Goal: Task Accomplishment & Management: Complete application form

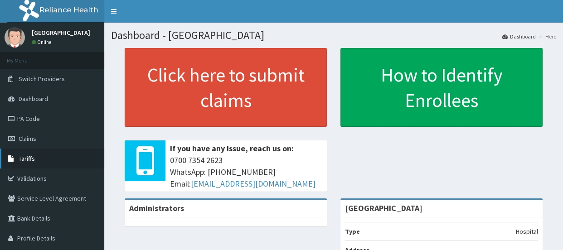
click at [27, 160] on span "Tariffs" at bounding box center [27, 159] width 16 height 8
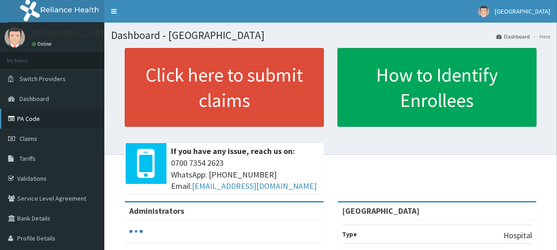
click at [35, 120] on link "PA Code" at bounding box center [52, 119] width 104 height 20
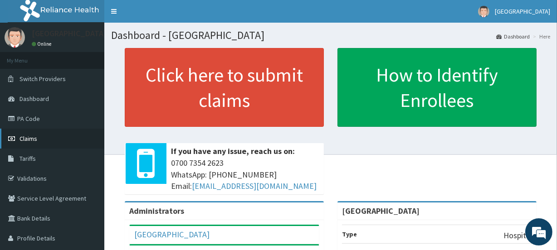
click at [33, 141] on span "Claims" at bounding box center [28, 139] width 18 height 8
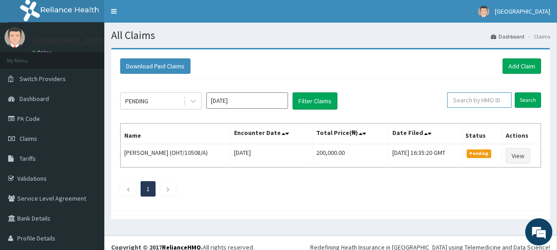
click at [457, 100] on input "text" at bounding box center [479, 99] width 64 height 15
paste input "nbc/10444/e"
type input "nbc/10444/e"
click at [519, 101] on input "Search" at bounding box center [527, 99] width 26 height 15
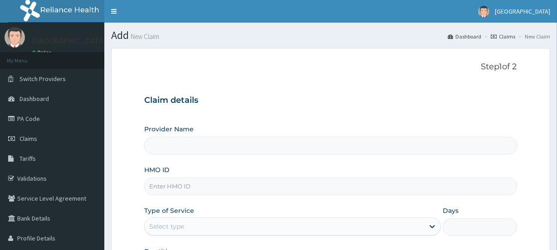
click at [180, 187] on input "HMO ID" at bounding box center [330, 187] width 372 height 18
paste input "nbc/10444/e"
type input "nbc/10444/e"
type input "[GEOGRAPHIC_DATA]"
click at [189, 186] on input "nbc/10444/e" at bounding box center [330, 187] width 372 height 18
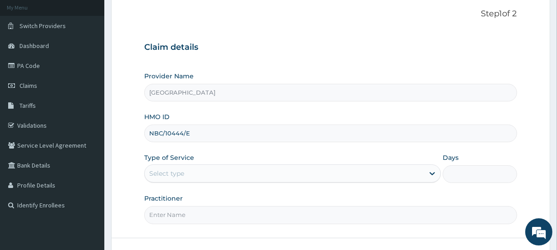
scroll to position [56, 0]
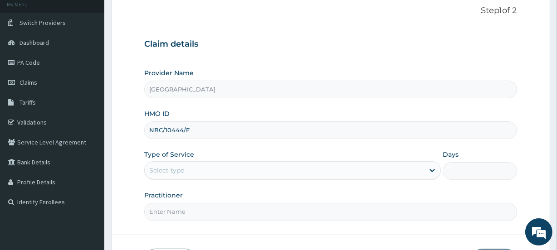
type input "NBC/10444/E"
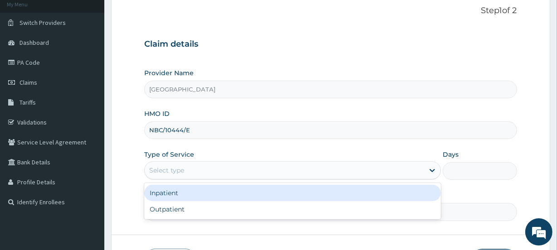
click at [163, 169] on div "Select type" at bounding box center [166, 170] width 35 height 9
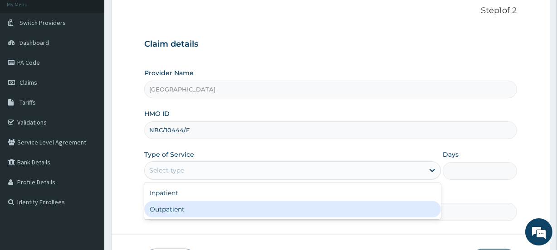
click at [174, 204] on div "Outpatient" at bounding box center [292, 209] width 296 height 16
type input "1"
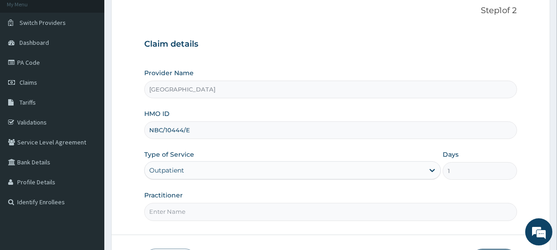
click at [182, 211] on input "Practitioner" at bounding box center [330, 212] width 372 height 18
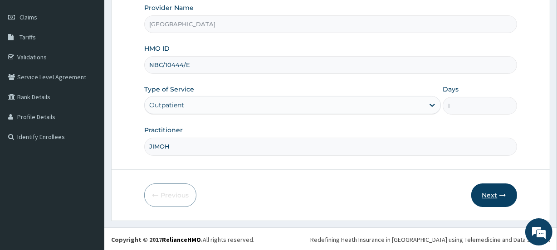
type input "JIMOH"
click at [498, 194] on button "Next" at bounding box center [494, 196] width 46 height 24
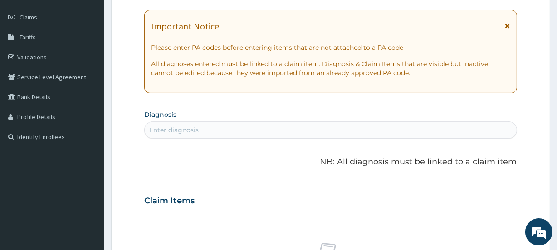
scroll to position [0, 0]
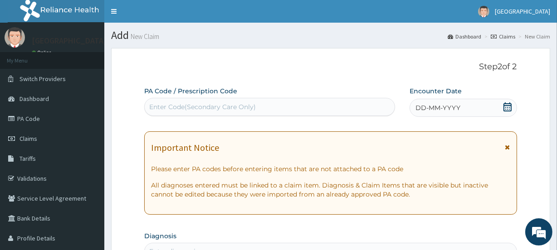
click at [194, 106] on div "Enter Code(Secondary Care Only)" at bounding box center [202, 106] width 106 height 9
paste input "PA/458675"
type input "PA/458675"
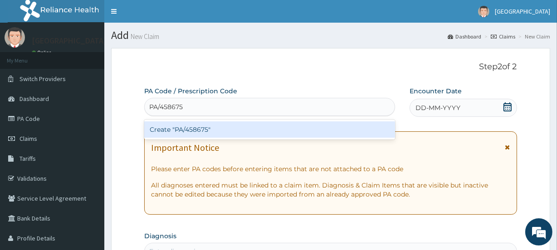
click at [198, 125] on div "Create "PA/458675"" at bounding box center [269, 129] width 250 height 16
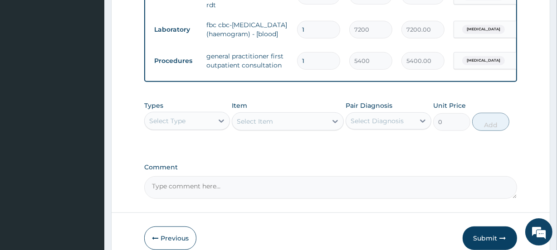
scroll to position [559, 0]
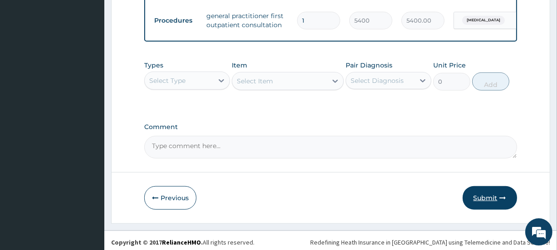
click at [489, 194] on button "Submit" at bounding box center [489, 198] width 54 height 24
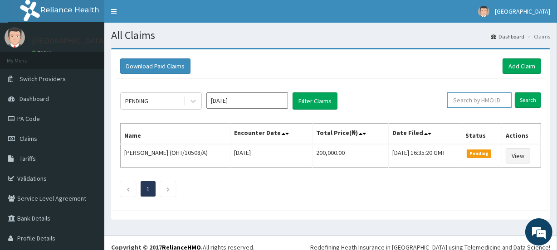
click at [479, 101] on input "text" at bounding box center [479, 99] width 64 height 15
paste input "PA/458675"
click at [517, 97] on input "Search" at bounding box center [527, 99] width 26 height 15
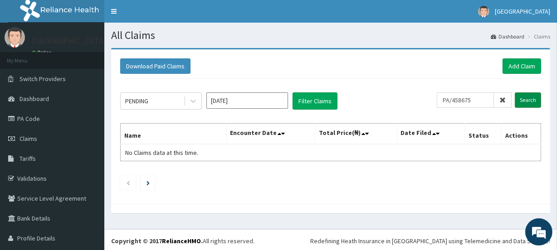
click at [521, 100] on input "Search" at bounding box center [527, 99] width 26 height 15
click at [472, 100] on input "PA/458675" at bounding box center [464, 99] width 57 height 15
type input "P"
paste input "FMP/10014/C"
type input "FMP/10014/C"
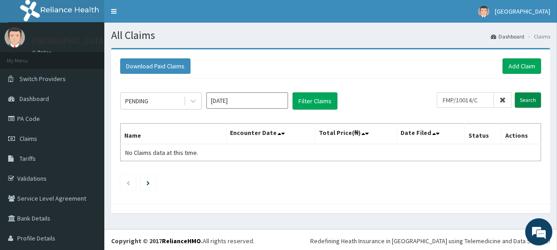
click at [523, 100] on input "Search" at bounding box center [527, 99] width 26 height 15
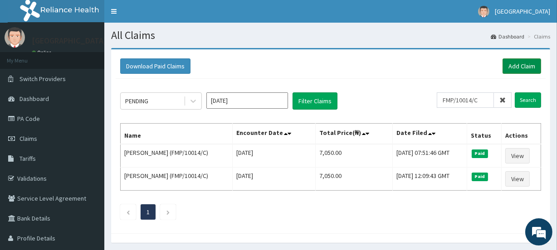
click at [517, 64] on link "Add Claim" at bounding box center [521, 65] width 39 height 15
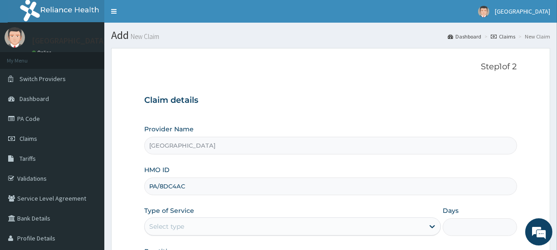
click at [186, 186] on input "PA/8DC4AC" at bounding box center [330, 187] width 372 height 18
type input "P"
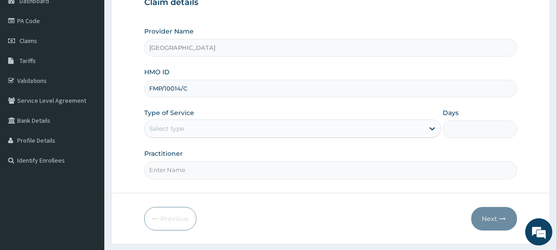
scroll to position [101, 0]
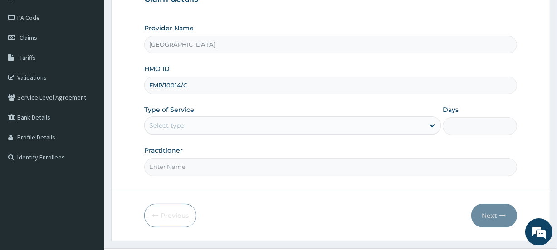
type input "FMP/10014/C"
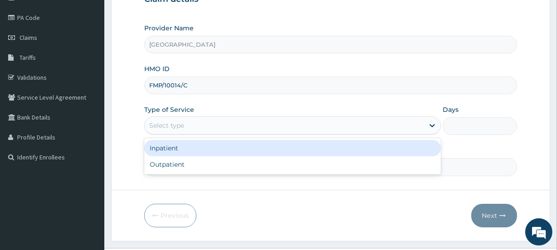
click at [172, 119] on div "Select type" at bounding box center [284, 125] width 279 height 15
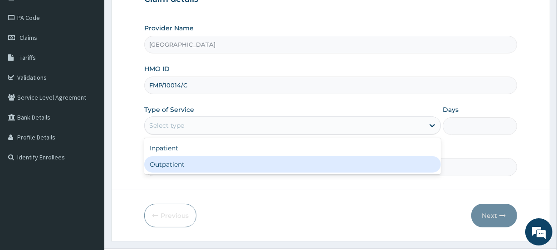
click at [184, 160] on div "Outpatient" at bounding box center [292, 164] width 296 height 16
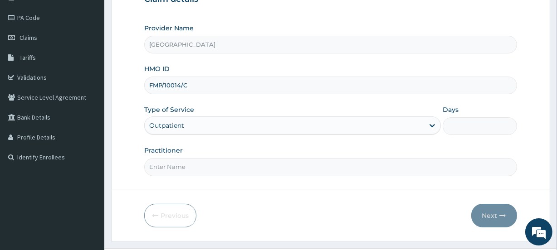
type input "1"
click at [179, 166] on input "Practitioner" at bounding box center [330, 167] width 372 height 18
type input "MOSHOOD"
click at [494, 211] on button "Next" at bounding box center [494, 216] width 46 height 24
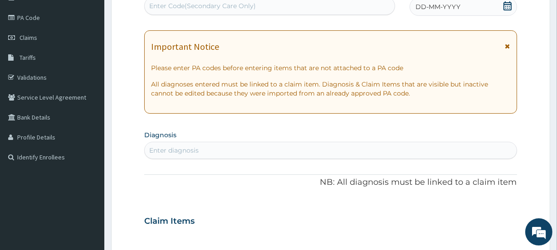
scroll to position [0, 0]
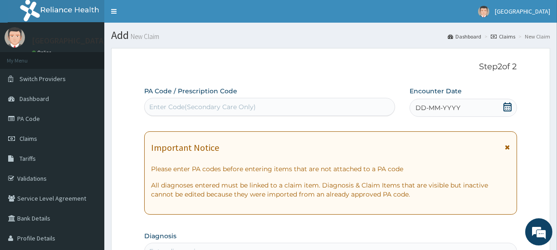
click at [217, 108] on div "Enter Code(Secondary Care Only)" at bounding box center [202, 106] width 106 height 9
click at [216, 108] on div "Enter Code(Secondary Care Only)" at bounding box center [202, 106] width 106 height 9
paste input "PA/8DC4AC"
type input "PA/8DC4AC"
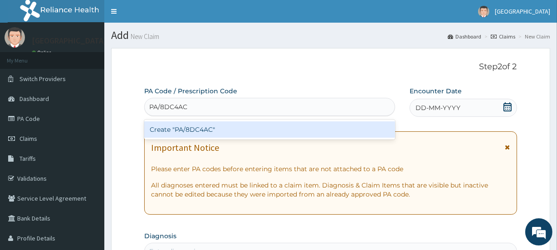
click at [217, 129] on div "Create "PA/8DC4AC"" at bounding box center [269, 129] width 250 height 16
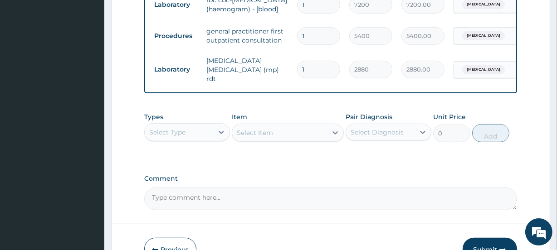
scroll to position [528, 0]
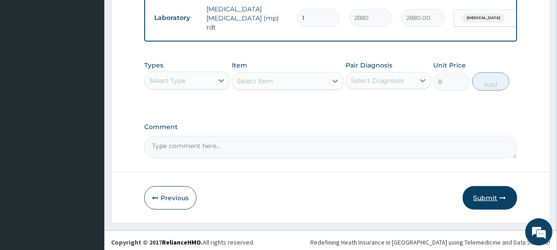
click at [486, 196] on button "Submit" at bounding box center [489, 198] width 54 height 24
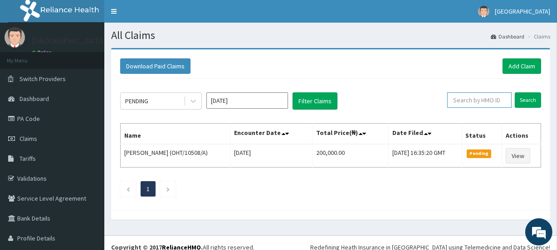
click at [476, 98] on input "text" at bounding box center [479, 99] width 64 height 15
paste input "FMP/10014/C"
click at [522, 102] on input "Search" at bounding box center [527, 99] width 26 height 15
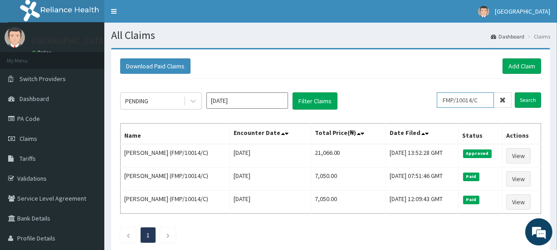
click at [485, 100] on input "FMP/10014/C" at bounding box center [464, 99] width 57 height 15
type input "F"
click at [529, 99] on input "Search" at bounding box center [527, 99] width 26 height 15
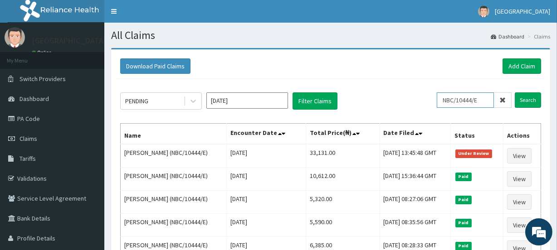
click at [488, 100] on input "NBC/10444/E" at bounding box center [464, 99] width 57 height 15
type input "N"
paste input "REL/10886/B"
type input "REL/10886/B"
click at [530, 106] on input "Search" at bounding box center [527, 99] width 26 height 15
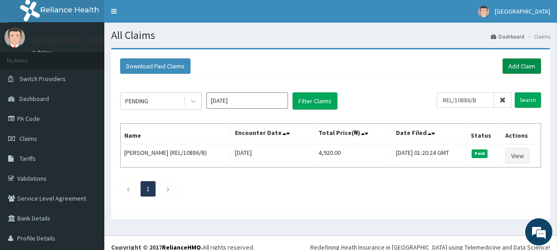
click at [508, 65] on link "Add Claim" at bounding box center [521, 65] width 39 height 15
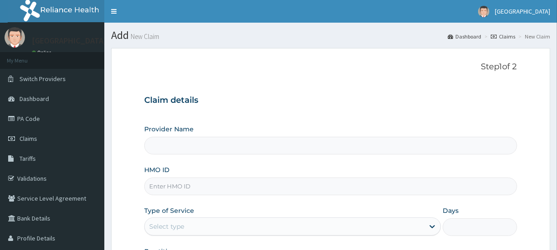
type input "[GEOGRAPHIC_DATA]"
click at [28, 136] on span "Claims" at bounding box center [28, 139] width 18 height 8
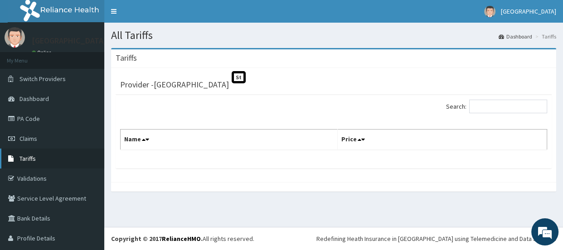
click at [33, 155] on span "Tariffs" at bounding box center [27, 159] width 16 height 8
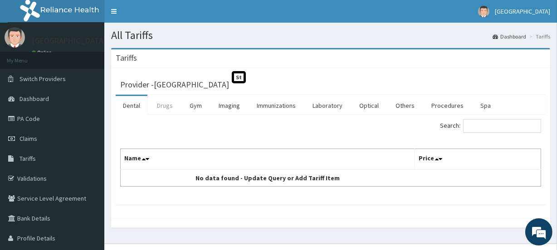
click at [165, 105] on link "Drugs" at bounding box center [165, 105] width 30 height 19
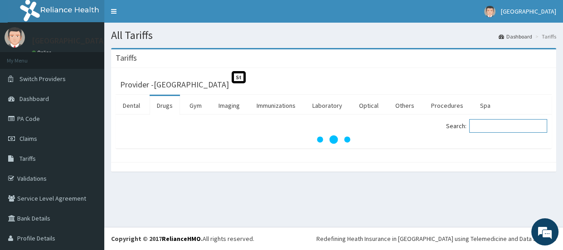
click at [483, 124] on input "Search:" at bounding box center [508, 126] width 78 height 14
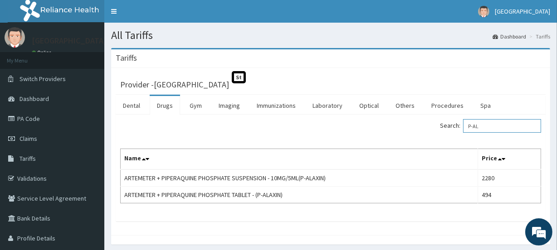
click at [494, 126] on input "P-AL" at bounding box center [502, 126] width 78 height 14
type input "P"
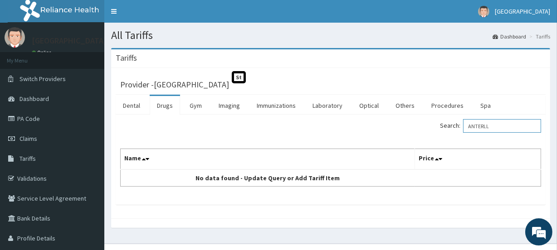
click at [494, 123] on input "ANTERLL" at bounding box center [502, 126] width 78 height 14
type input "A"
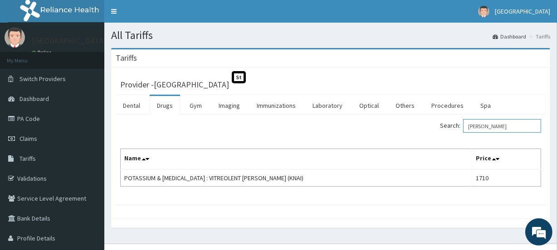
click at [485, 124] on input "[PERSON_NAME]" at bounding box center [502, 126] width 78 height 14
type input "G"
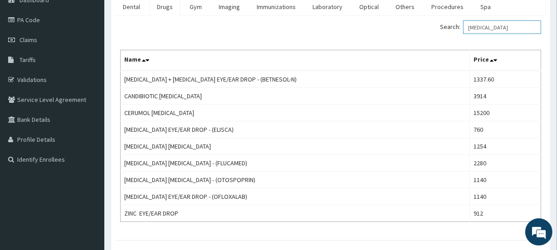
scroll to position [98, 0]
click at [484, 27] on input "[MEDICAL_DATA]" at bounding box center [502, 28] width 78 height 14
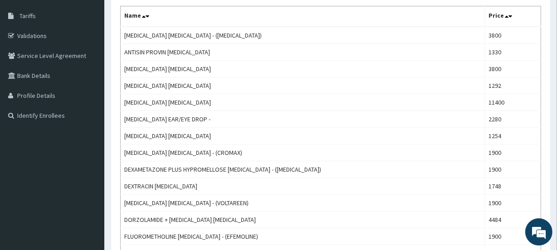
scroll to position [144, 0]
type input "[MEDICAL_DATA]"
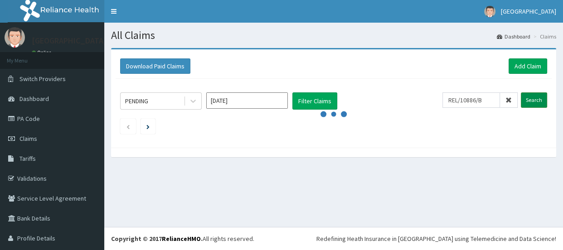
type input "REL/10886/B"
click at [526, 103] on input "Search" at bounding box center [534, 99] width 26 height 15
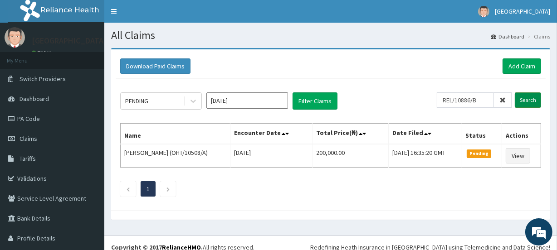
click at [520, 99] on input "Search" at bounding box center [527, 99] width 26 height 15
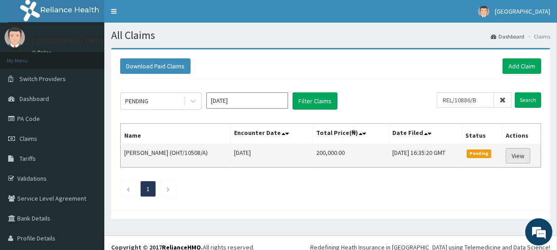
click at [512, 156] on link "View" at bounding box center [517, 155] width 24 height 15
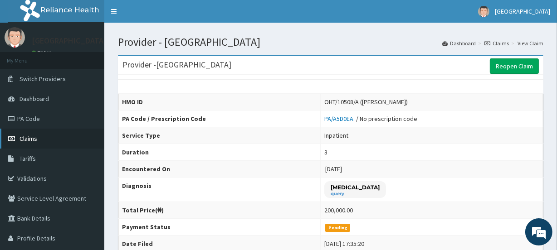
click at [43, 137] on link "Claims" at bounding box center [52, 139] width 104 height 20
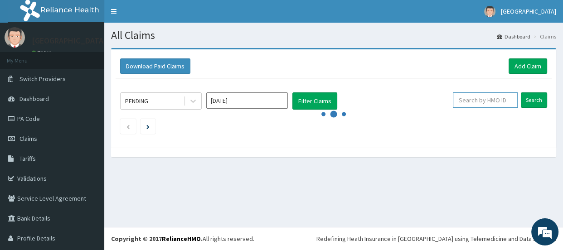
click at [474, 101] on input "text" at bounding box center [485, 99] width 65 height 15
paste input "AEM/10028/A"
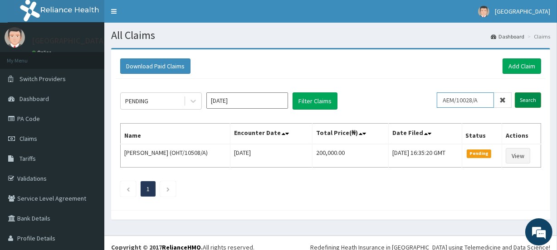
type input "AEM/10028/A"
click at [521, 97] on input "Search" at bounding box center [527, 99] width 26 height 15
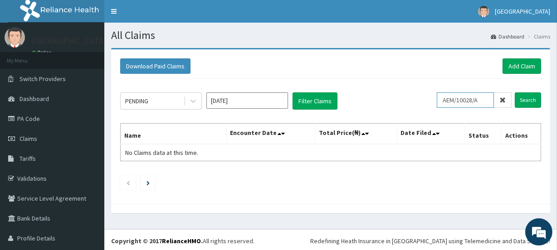
click at [477, 101] on input "AEM/10028/A" at bounding box center [464, 99] width 57 height 15
click at [524, 101] on input "Search" at bounding box center [527, 99] width 26 height 15
click at [520, 100] on input "Search" at bounding box center [527, 99] width 26 height 15
click at [479, 102] on input "AEM/10028/A" at bounding box center [464, 99] width 57 height 15
click at [514, 68] on link "Add Claim" at bounding box center [521, 65] width 39 height 15
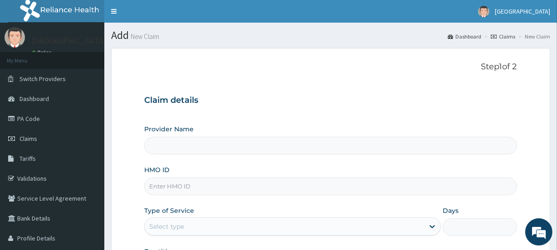
type input "[GEOGRAPHIC_DATA]"
click at [165, 188] on input "HMO ID" at bounding box center [330, 187] width 372 height 18
click at [196, 185] on input "HMO ID" at bounding box center [330, 187] width 372 height 18
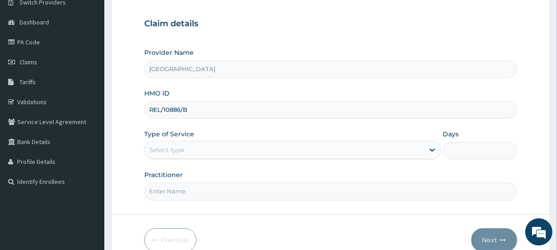
scroll to position [81, 0]
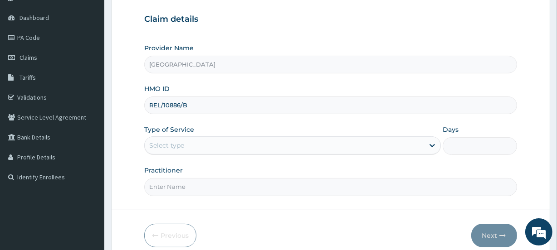
type input "REL/10886/B"
click at [177, 145] on div "Select type" at bounding box center [166, 145] width 35 height 9
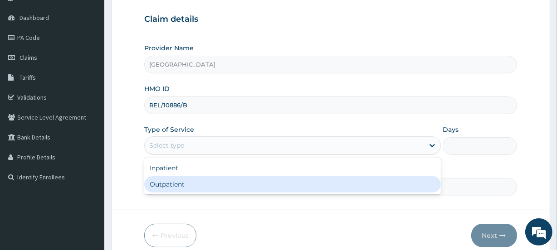
click at [189, 183] on div "Outpatient" at bounding box center [292, 184] width 296 height 16
type input "1"
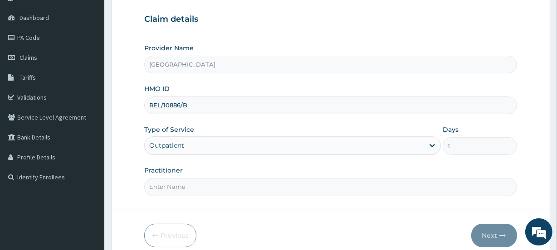
click at [183, 185] on input "Practitioner" at bounding box center [330, 187] width 372 height 18
click at [178, 184] on input "Practitioner" at bounding box center [330, 187] width 372 height 18
type input "ADEJO"
click at [492, 235] on button "Next" at bounding box center [494, 236] width 46 height 24
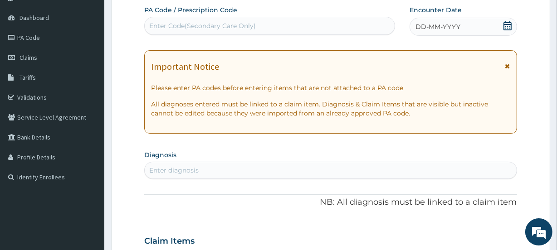
click at [201, 21] on div "Enter Code(Secondary Care Only)" at bounding box center [202, 25] width 106 height 9
paste input "PA/34A992"
type input "PA/34A992"
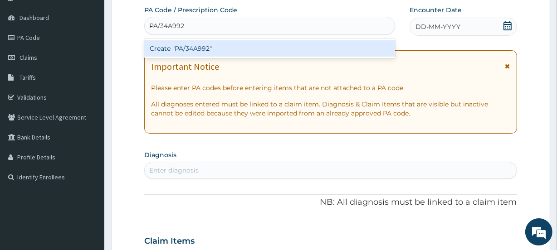
click at [208, 46] on div "Create "PA/34A992"" at bounding box center [269, 48] width 250 height 16
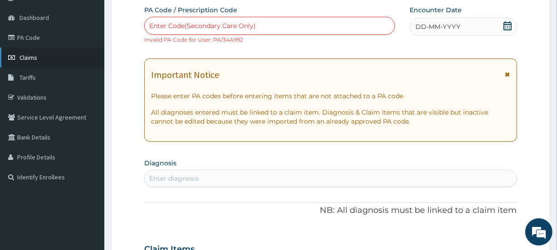
click at [25, 58] on span "Claims" at bounding box center [28, 57] width 18 height 8
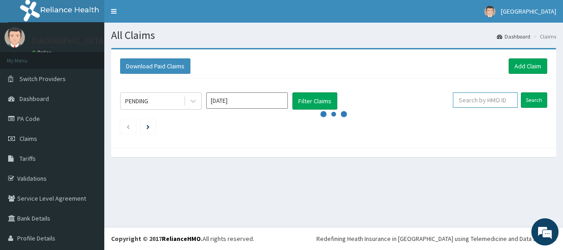
click at [474, 99] on input "text" at bounding box center [485, 99] width 65 height 15
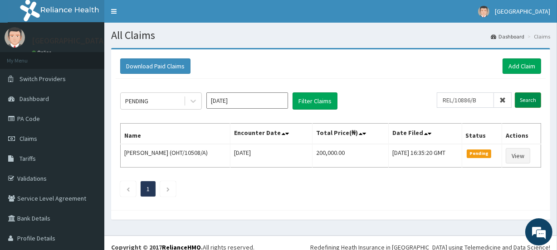
click at [518, 101] on input "Search" at bounding box center [527, 99] width 26 height 15
click at [476, 99] on input "REL/10886/B" at bounding box center [464, 99] width 57 height 15
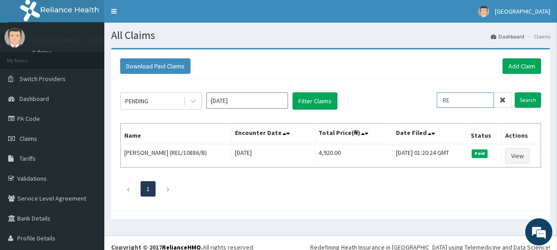
type input "R"
paste input "PA/34A992"
click at [523, 100] on input "Search" at bounding box center [527, 99] width 26 height 15
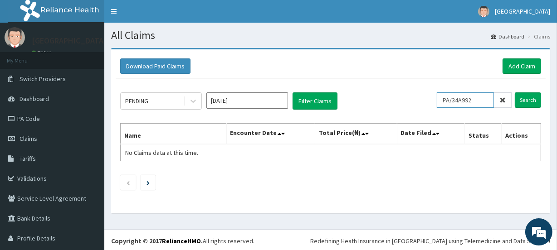
click at [469, 99] on input "PA/34A992" at bounding box center [464, 99] width 57 height 15
type input "P"
type input "REL/10886/B"
click at [520, 101] on input "Search" at bounding box center [527, 99] width 26 height 15
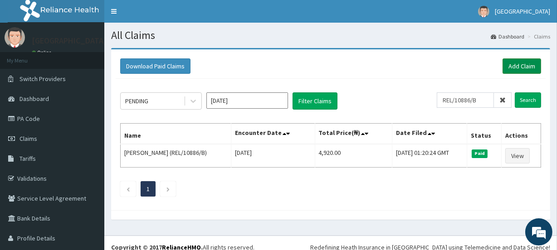
click at [521, 65] on link "Add Claim" at bounding box center [521, 65] width 39 height 15
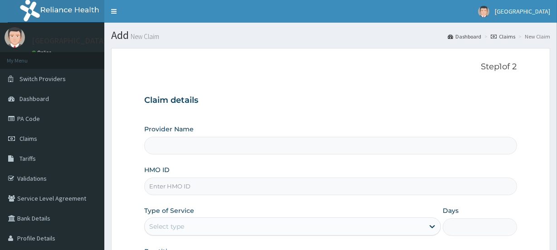
type input "[GEOGRAPHIC_DATA]"
click at [187, 188] on input "HMO ID" at bounding box center [330, 187] width 372 height 18
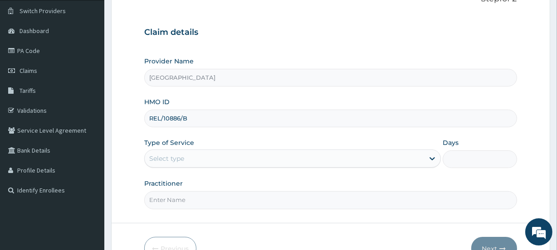
scroll to position [74, 0]
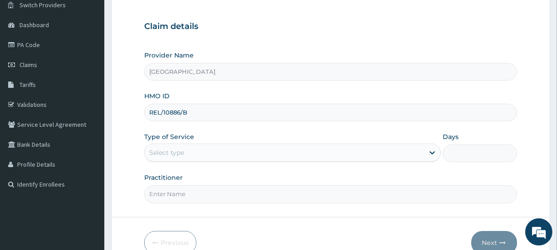
type input "REL/10886/B"
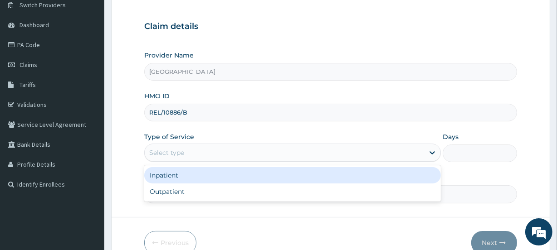
click at [210, 150] on div "Select type" at bounding box center [284, 152] width 279 height 15
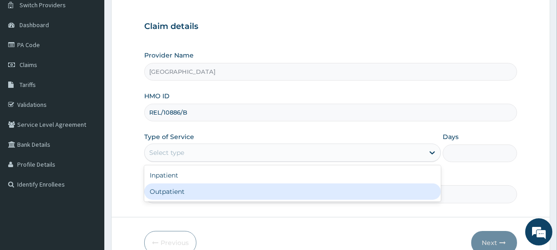
click at [192, 193] on div "Outpatient" at bounding box center [292, 192] width 296 height 16
type input "1"
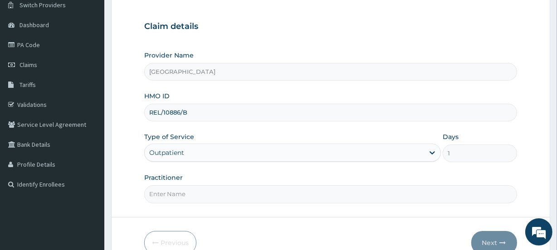
click at [192, 193] on input "Practitioner" at bounding box center [330, 194] width 372 height 18
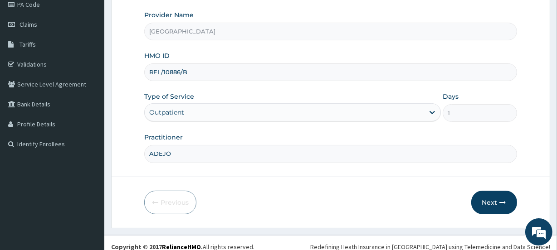
scroll to position [121, 0]
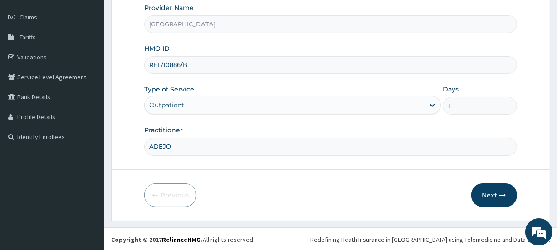
type input "ADEJO"
click at [546, 160] on form "Step 1 of 2 Claim details Provider Name [GEOGRAPHIC_DATA] HMO ID REL/10886/B Ty…" at bounding box center [330, 74] width 439 height 294
click at [198, 63] on input "REL/10886/B" at bounding box center [330, 65] width 372 height 18
type input "R"
type input "AE"
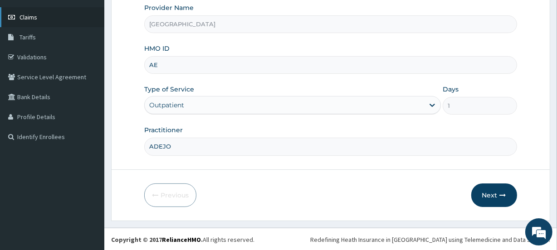
click at [30, 18] on span "Claims" at bounding box center [28, 17] width 18 height 8
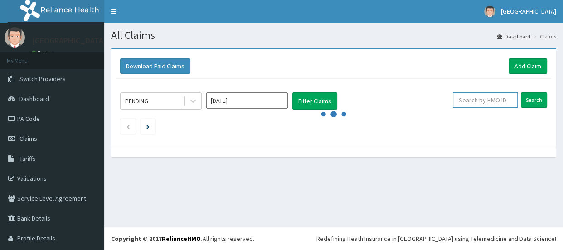
click at [466, 99] on input "text" at bounding box center [485, 99] width 65 height 15
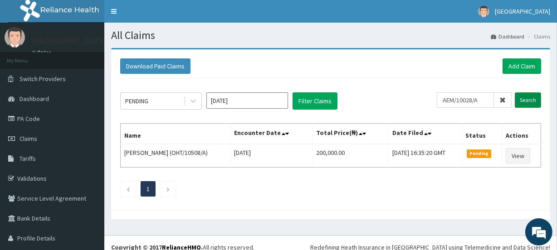
click at [520, 98] on input "Search" at bounding box center [527, 99] width 26 height 15
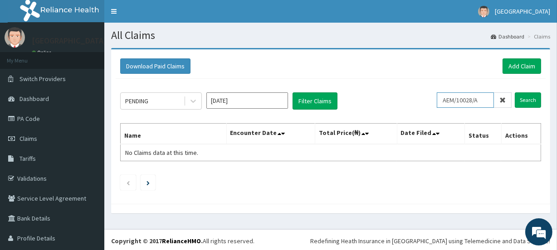
click at [479, 98] on input "AEM/10028/A" at bounding box center [464, 99] width 57 height 15
drag, startPoint x: 479, startPoint y: 98, endPoint x: 440, endPoint y: 100, distance: 39.0
click at [440, 100] on input "AEM/10028/A" at bounding box center [464, 99] width 57 height 15
click at [478, 102] on input "AEM/10028/A" at bounding box center [464, 99] width 57 height 15
type input "A"
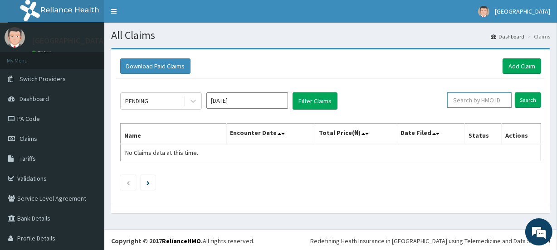
paste input "BUD/10008/A"
type input "BUD/10008/A"
click at [521, 100] on input "Search" at bounding box center [527, 99] width 26 height 15
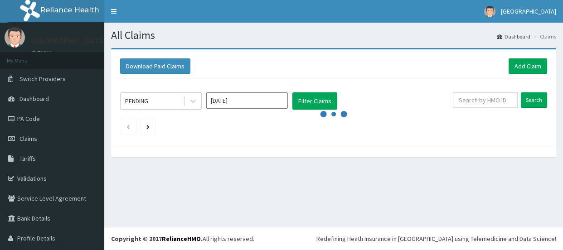
scroll to position [16, 0]
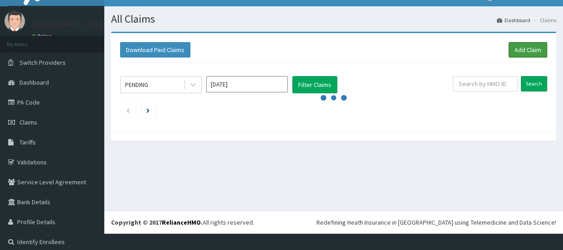
click at [520, 52] on link "Add Claim" at bounding box center [527, 49] width 39 height 15
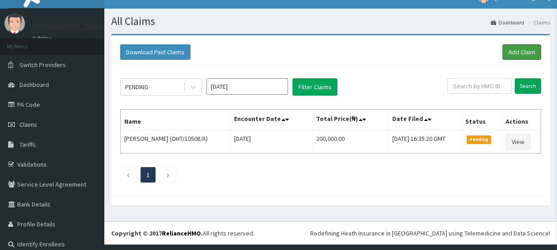
scroll to position [14, 0]
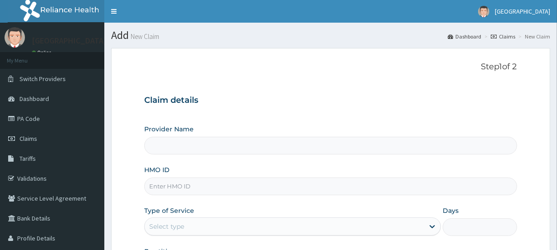
click at [173, 188] on input "HMO ID" at bounding box center [330, 187] width 372 height 18
type input "[GEOGRAPHIC_DATA]"
paste input "BUD/10008/A"
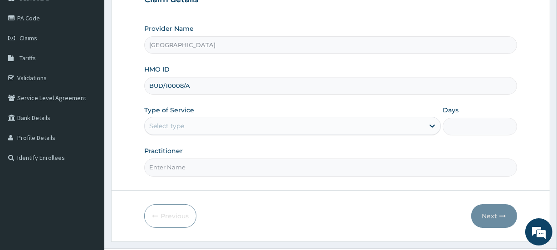
scroll to position [101, 0]
type input "BUD/10008/A"
click at [198, 118] on div "Select type" at bounding box center [284, 125] width 279 height 15
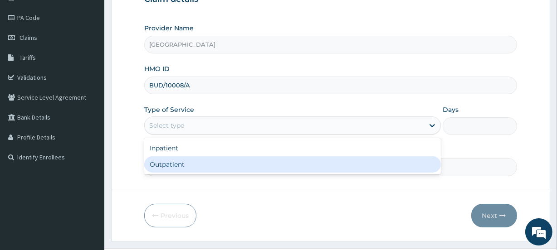
click at [183, 159] on div "Outpatient" at bounding box center [292, 164] width 296 height 16
type input "1"
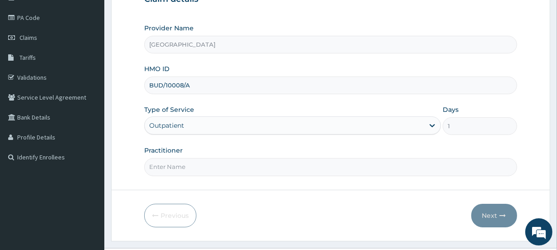
scroll to position [0, 0]
click at [182, 169] on input "Practitioner" at bounding box center [330, 167] width 372 height 18
type input "OYENIYI"
click at [489, 214] on button "Next" at bounding box center [494, 216] width 46 height 24
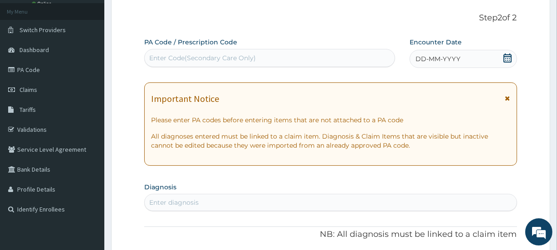
scroll to position [46, 0]
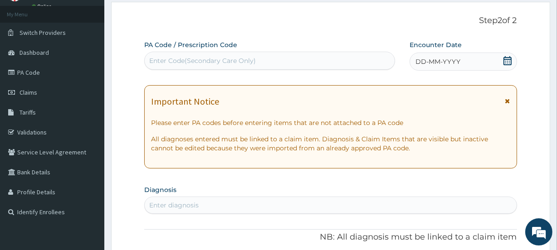
click at [191, 54] on div "Enter Code(Secondary Care Only)" at bounding box center [269, 60] width 249 height 15
paste input "PA/AC1177"
type input "PA/AC1177"
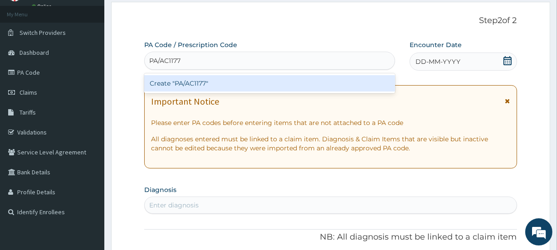
click at [198, 76] on div "Create "PA/AC1177"" at bounding box center [269, 83] width 250 height 16
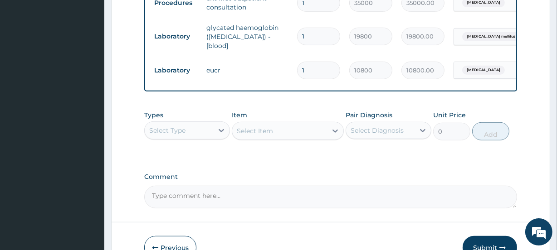
scroll to position [537, 0]
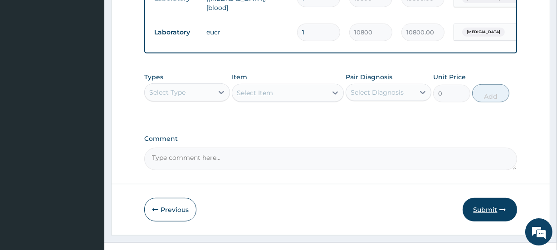
click at [481, 211] on button "Submit" at bounding box center [489, 210] width 54 height 24
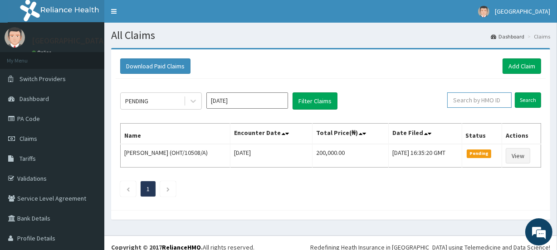
click at [484, 100] on input "text" at bounding box center [479, 99] width 64 height 15
paste input "PA/AC1177"
type input "P"
type input "BUD/10008/A"
click at [521, 99] on input "Search" at bounding box center [527, 99] width 26 height 15
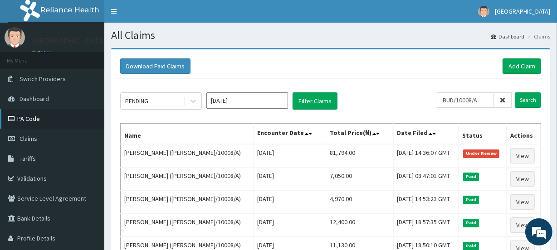
click at [35, 117] on link "PA Code" at bounding box center [52, 119] width 104 height 20
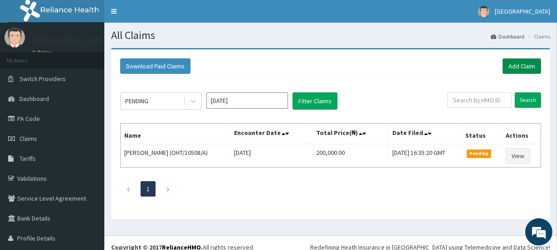
click at [509, 66] on link "Add Claim" at bounding box center [521, 65] width 39 height 15
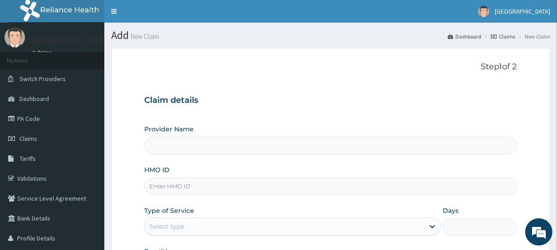
type input "[GEOGRAPHIC_DATA]"
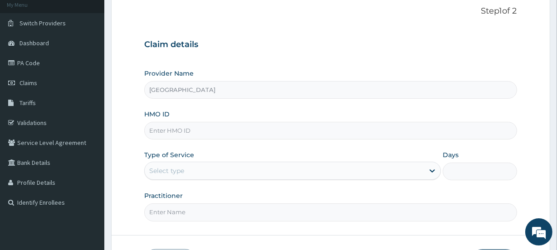
click at [172, 131] on input "HMO ID" at bounding box center [330, 131] width 372 height 18
paste input "PA/AC1177"
type input "P"
type input "BUD/10008/A"
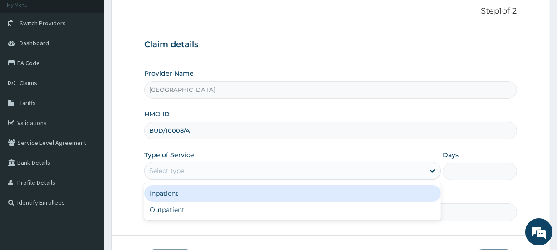
click at [160, 168] on div "Select type" at bounding box center [166, 170] width 35 height 9
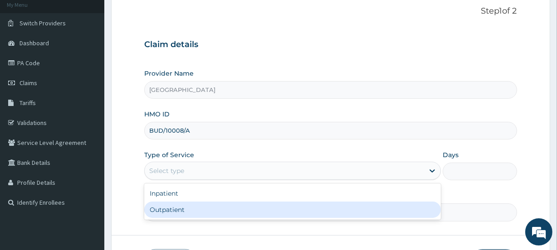
click at [172, 203] on div "Outpatient" at bounding box center [292, 210] width 296 height 16
type input "1"
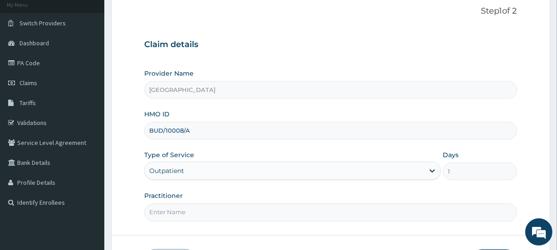
click at [180, 211] on input "Practitioner" at bounding box center [330, 212] width 372 height 18
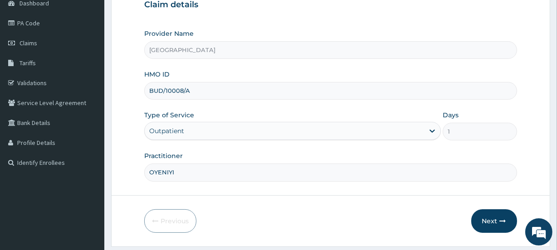
scroll to position [108, 0]
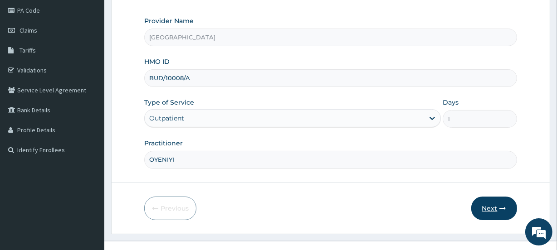
type input "OYENIYI"
click at [489, 205] on button "Next" at bounding box center [494, 209] width 46 height 24
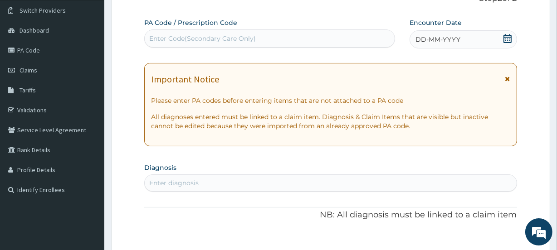
scroll to position [95, 0]
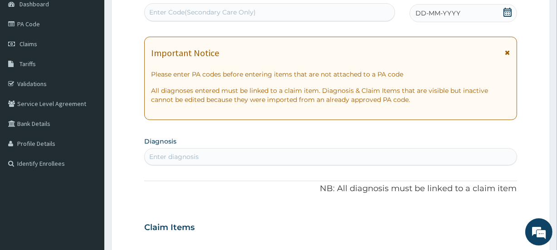
click at [200, 9] on div "Enter Code(Secondary Care Only)" at bounding box center [202, 12] width 106 height 9
paste input "PA/369C1E"
type input "PA/369C1E"
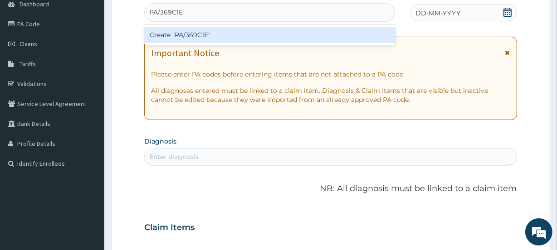
click at [204, 30] on div "Create "PA/369C1E"" at bounding box center [269, 35] width 250 height 16
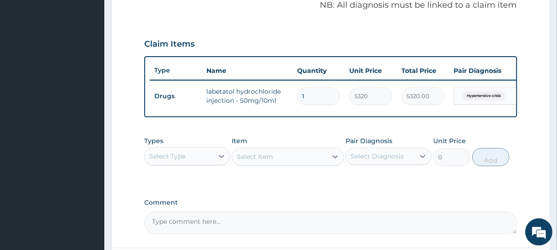
scroll to position [366, 0]
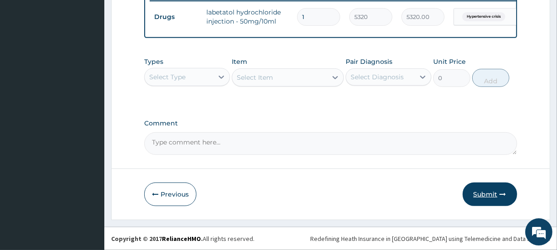
click at [489, 193] on button "Submit" at bounding box center [489, 195] width 54 height 24
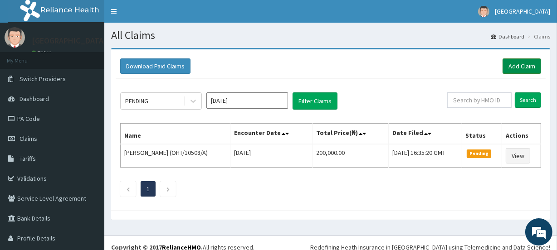
click at [514, 63] on link "Add Claim" at bounding box center [521, 65] width 39 height 15
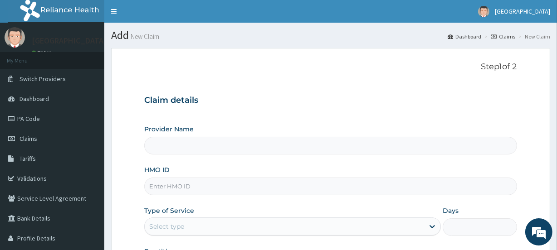
type input "[GEOGRAPHIC_DATA]"
click at [166, 185] on input "HMO ID" at bounding box center [330, 187] width 372 height 18
paste input "PA/369C1E"
type input "P"
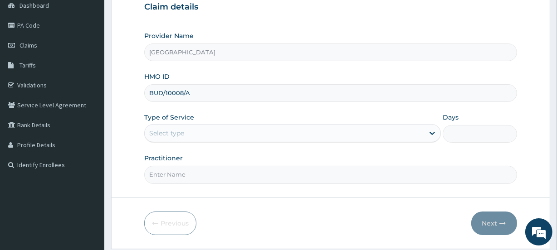
scroll to position [95, 0]
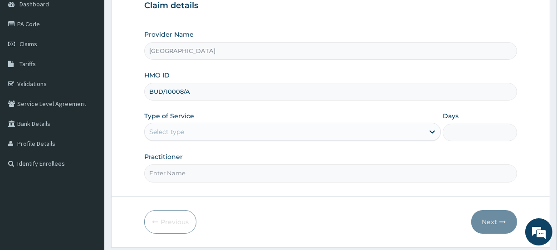
type input "BUD/10008/A"
click at [169, 131] on div "Select type" at bounding box center [166, 131] width 35 height 9
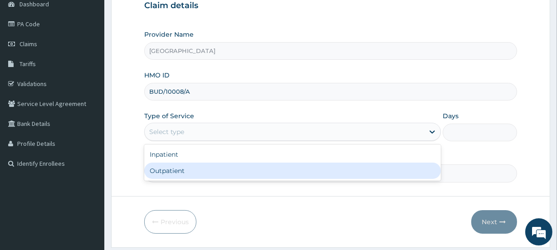
click at [168, 166] on div "Outpatient" at bounding box center [292, 171] width 296 height 16
type input "1"
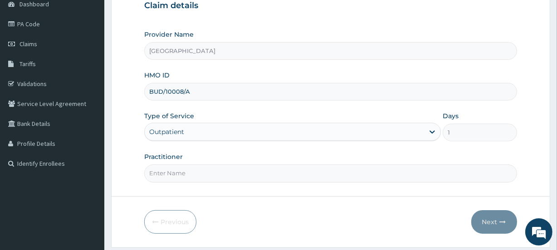
click at [168, 166] on input "Practitioner" at bounding box center [330, 174] width 372 height 18
type input "OYENIYI"
click at [493, 218] on button "Next" at bounding box center [494, 222] width 46 height 24
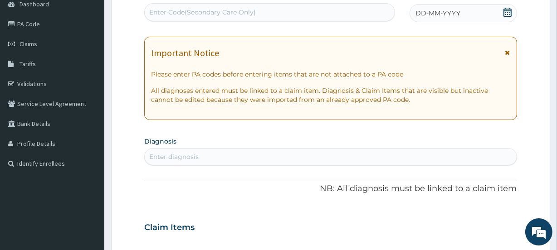
click at [236, 11] on div "Enter Code(Secondary Care Only)" at bounding box center [202, 12] width 106 height 9
paste input "PA/CF8673"
type input "PA/CF8673"
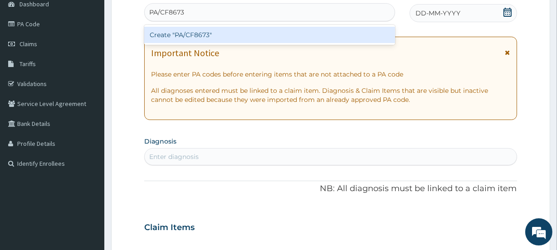
click at [235, 29] on div "Create "PA/CF8673"" at bounding box center [269, 35] width 250 height 16
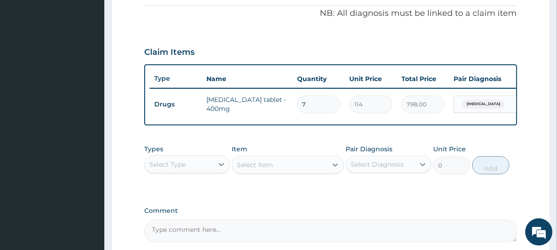
scroll to position [366, 0]
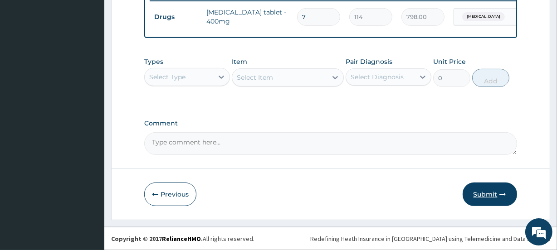
click at [487, 193] on button "Submit" at bounding box center [489, 195] width 54 height 24
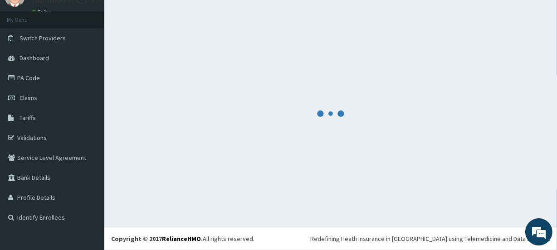
scroll to position [40, 0]
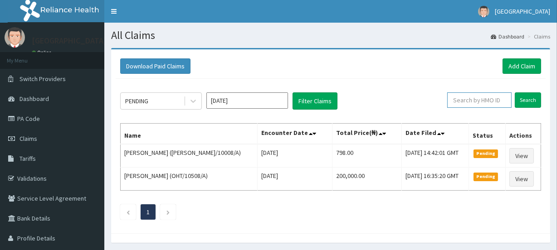
click at [473, 102] on input "text" at bounding box center [479, 99] width 64 height 15
paste input "BUD/10008/A"
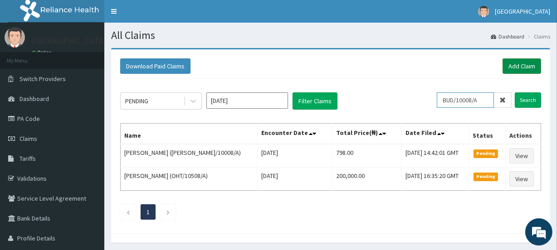
type input "BUD/10008/A"
click at [513, 66] on link "Add Claim" at bounding box center [521, 65] width 39 height 15
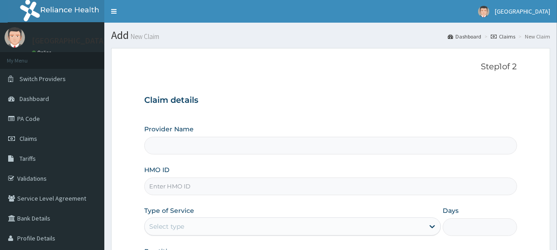
click at [182, 188] on input "HMO ID" at bounding box center [330, 187] width 372 height 18
paste input "BUD/10008/A"
type input "BUD/10008/A"
type input "[GEOGRAPHIC_DATA]"
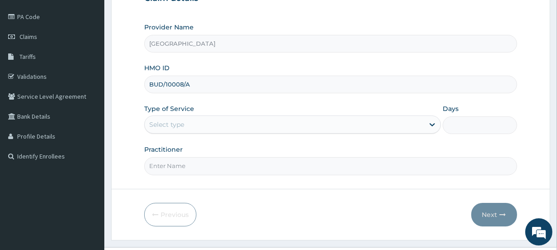
scroll to position [121, 0]
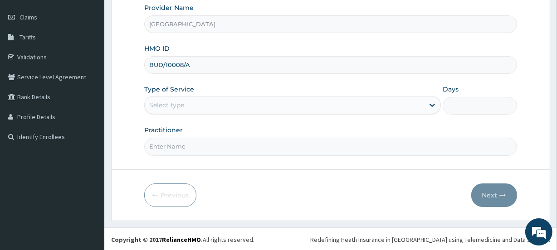
type input "BUD/10008/A"
click at [164, 104] on div "Select type" at bounding box center [166, 105] width 35 height 9
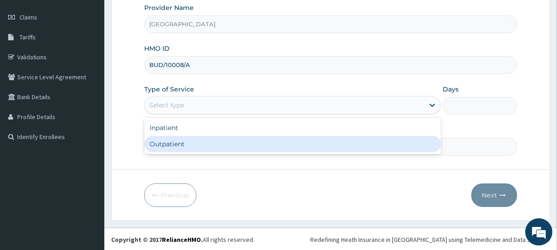
click at [171, 142] on div "Outpatient" at bounding box center [292, 144] width 296 height 16
type input "1"
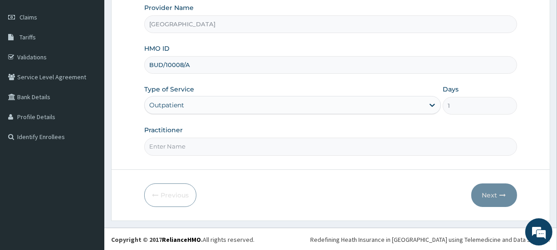
click at [171, 142] on input "Practitioner" at bounding box center [330, 147] width 372 height 18
type input "OYENIYI"
click at [483, 191] on button "Next" at bounding box center [494, 196] width 46 height 24
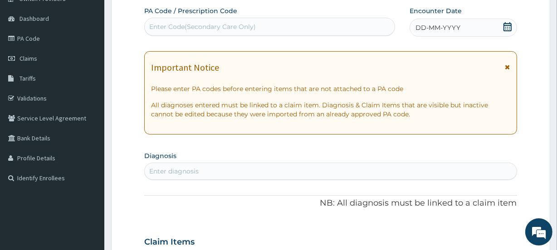
scroll to position [14, 0]
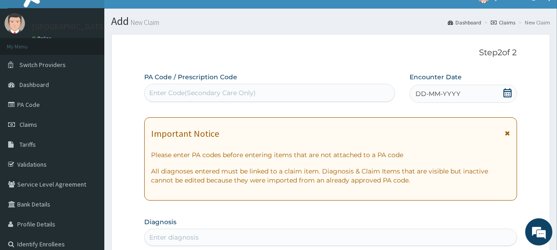
click at [168, 91] on div "Enter Code(Secondary Care Only)" at bounding box center [202, 92] width 106 height 9
paste input "PA/81A1D8"
type input "PA/81A1D8"
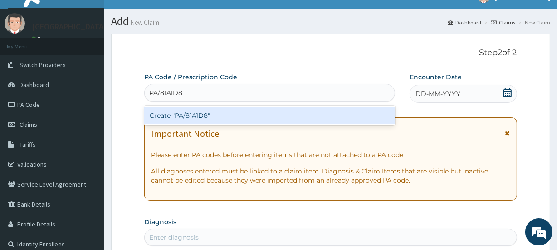
click at [184, 116] on div "Create "PA/81A1D8"" at bounding box center [269, 115] width 250 height 16
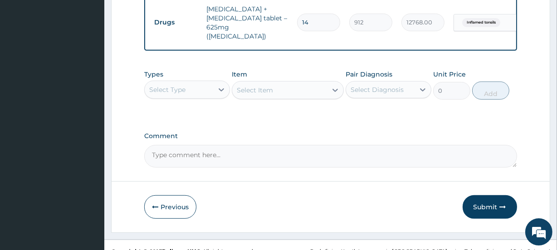
scroll to position [371, 0]
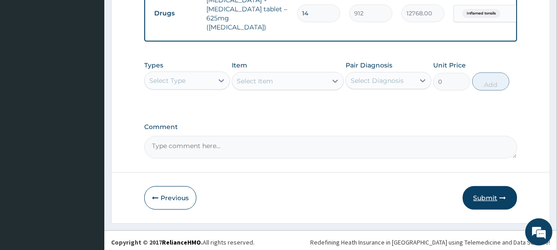
click at [490, 194] on button "Submit" at bounding box center [489, 198] width 54 height 24
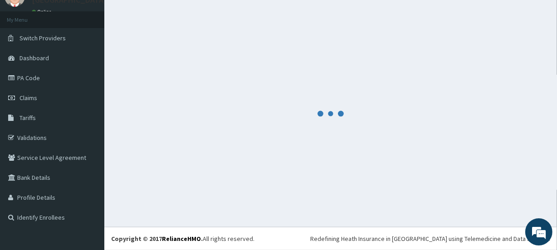
scroll to position [40, 0]
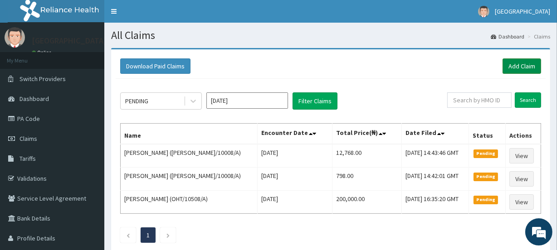
click at [526, 66] on link "Add Claim" at bounding box center [521, 65] width 39 height 15
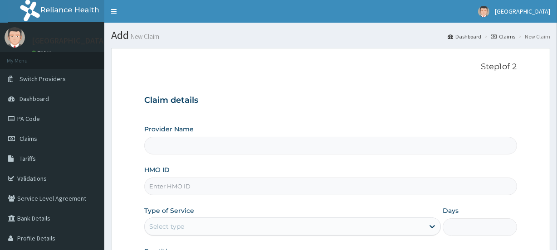
click at [173, 188] on input "HMO ID" at bounding box center [330, 187] width 372 height 18
type input "[GEOGRAPHIC_DATA]"
paste input "BUD/10008/A"
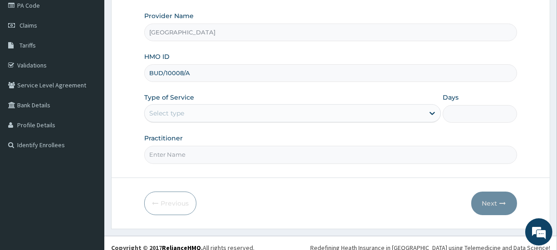
scroll to position [121, 0]
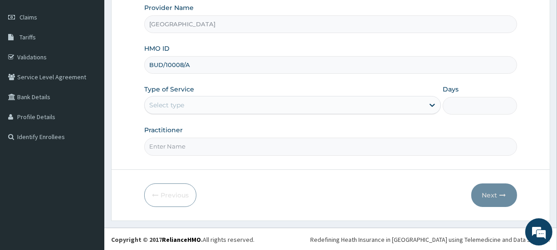
type input "BUD/10008/A"
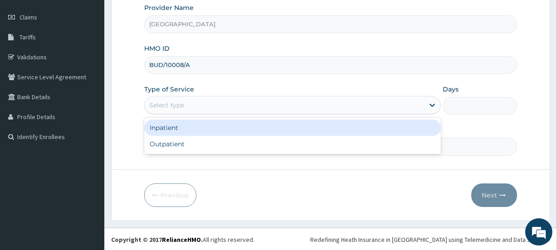
click at [179, 102] on div "Select type" at bounding box center [166, 105] width 35 height 9
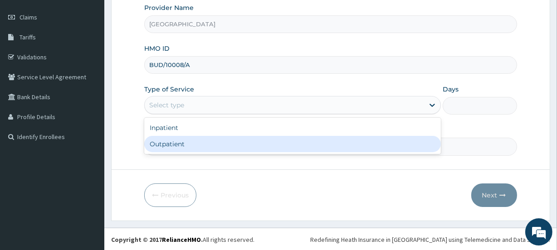
click at [174, 144] on div "Outpatient" at bounding box center [292, 144] width 296 height 16
type input "1"
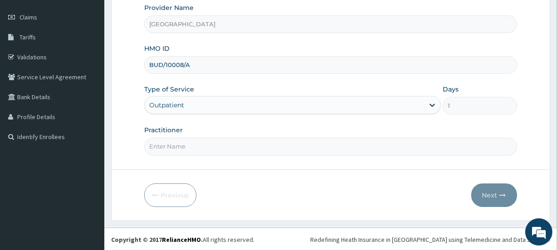
click at [174, 144] on input "Practitioner" at bounding box center [330, 147] width 372 height 18
type input "OYENIYI"
click at [488, 193] on button "Next" at bounding box center [494, 196] width 46 height 24
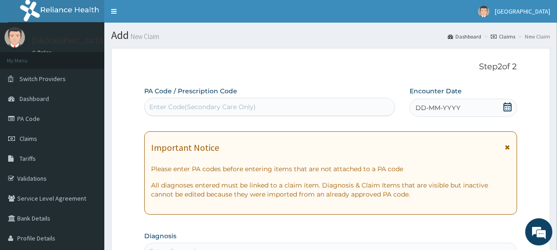
click at [181, 105] on div "Enter Code(Secondary Care Only)" at bounding box center [202, 106] width 106 height 9
paste input "PA/81A1D8"
type input "PA/81A1D8"
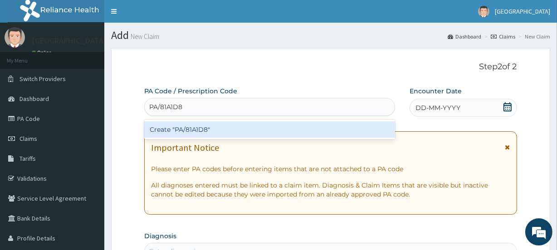
click at [189, 130] on div "Create "PA/81A1D8"" at bounding box center [269, 129] width 250 height 16
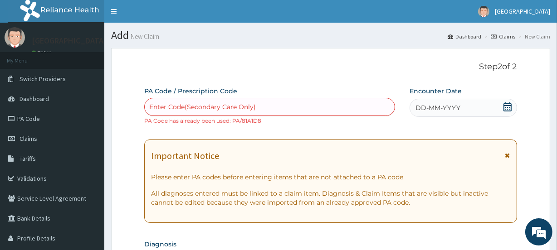
click at [224, 105] on div "Enter Code(Secondary Care Only)" at bounding box center [202, 106] width 106 height 9
paste input "PA/E56BF9"
type input "PA/E56BF9"
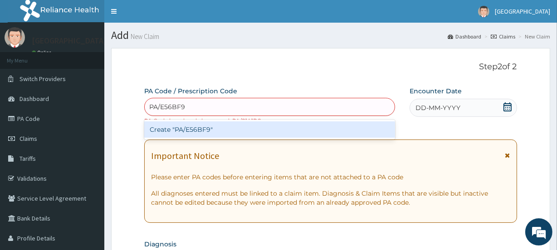
click at [224, 124] on div "Create "PA/E56BF9"" at bounding box center [269, 129] width 250 height 16
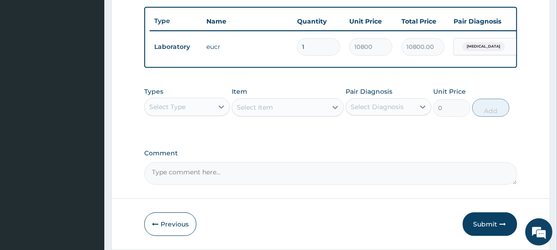
scroll to position [366, 0]
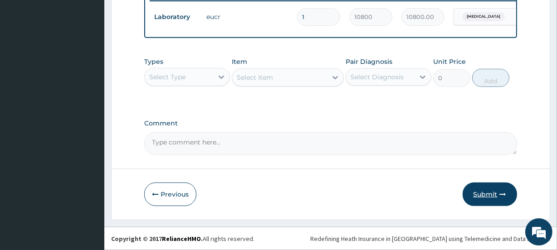
click at [485, 192] on button "Submit" at bounding box center [489, 195] width 54 height 24
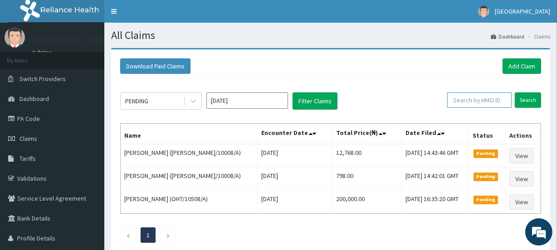
click at [479, 100] on input "text" at bounding box center [479, 99] width 64 height 15
paste input "TLC/10323/A"
type input "TLC/10323/A"
click at [530, 99] on input "Search" at bounding box center [527, 99] width 26 height 15
